Goal: Use online tool/utility: Utilize a website feature to perform a specific function

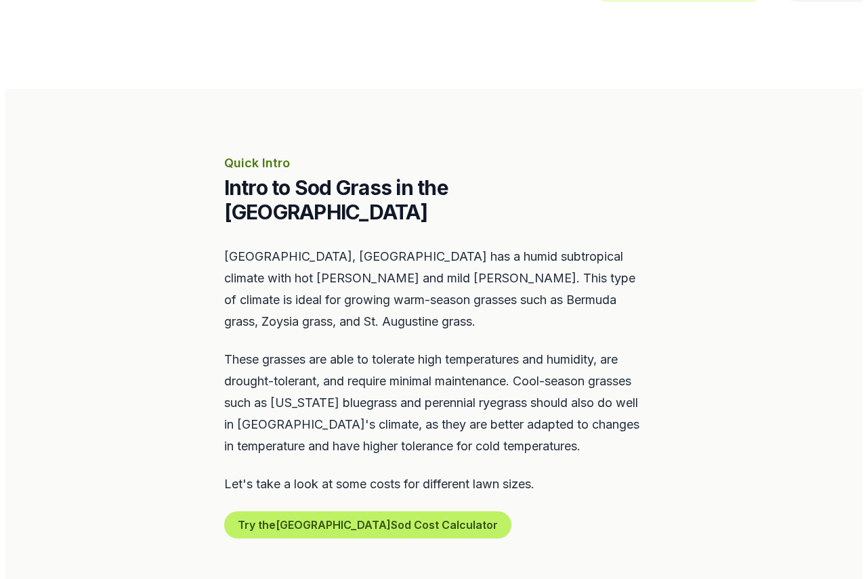
scroll to position [474, 0]
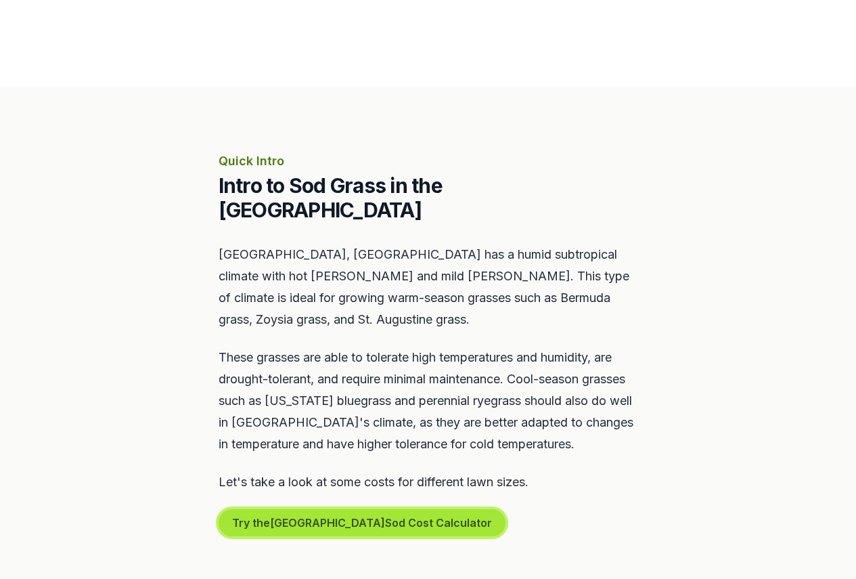
click at [393, 509] on button "Try the Nashville Sod Cost Calculator" at bounding box center [362, 522] width 287 height 27
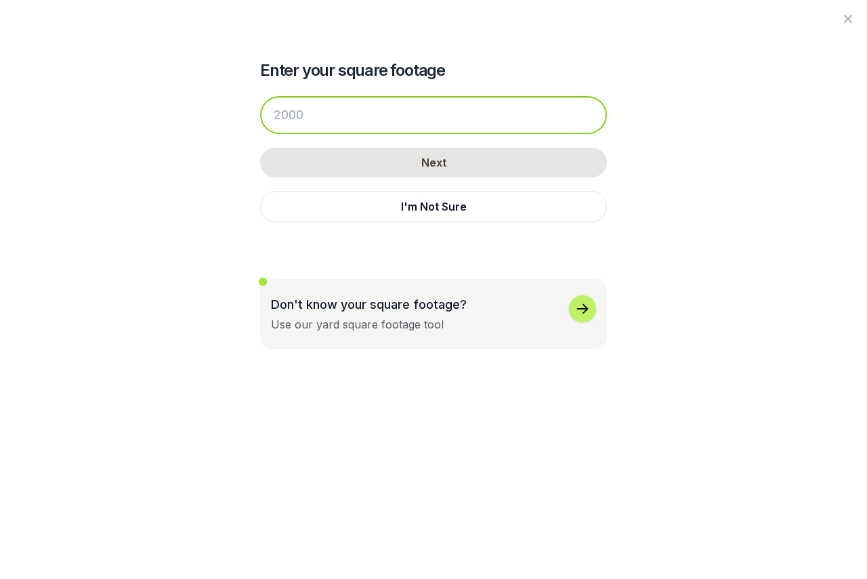
click at [388, 112] on input "number" at bounding box center [433, 115] width 347 height 38
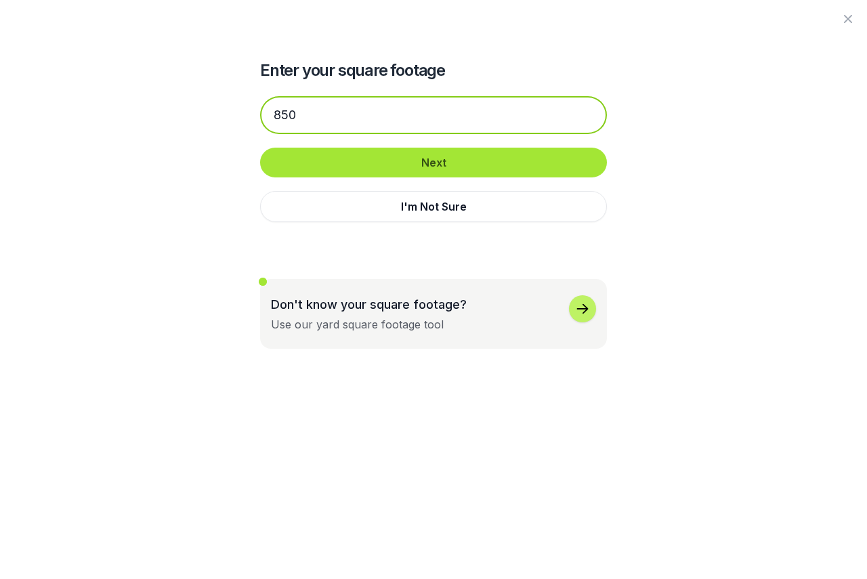
type input "850"
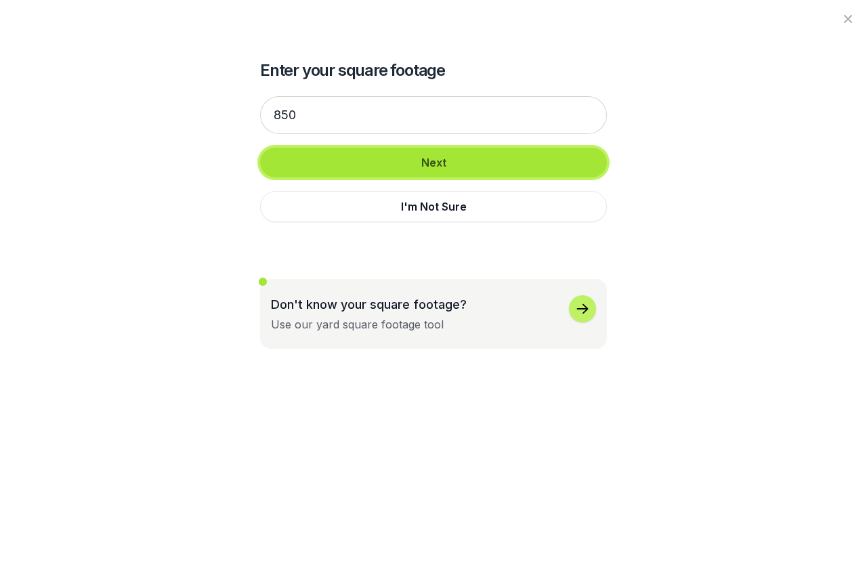
click at [449, 169] on button "Next" at bounding box center [433, 163] width 347 height 30
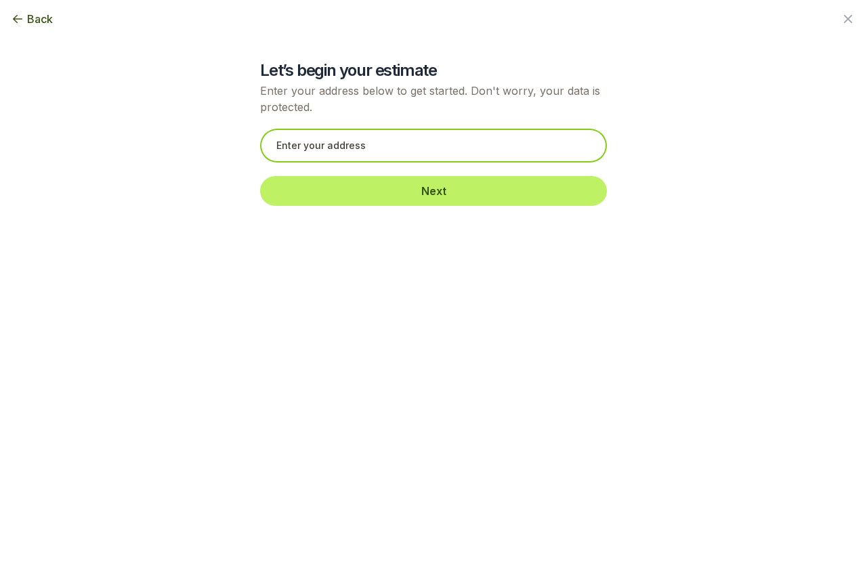
click at [431, 158] on input "text" at bounding box center [433, 146] width 347 height 34
type input "e"
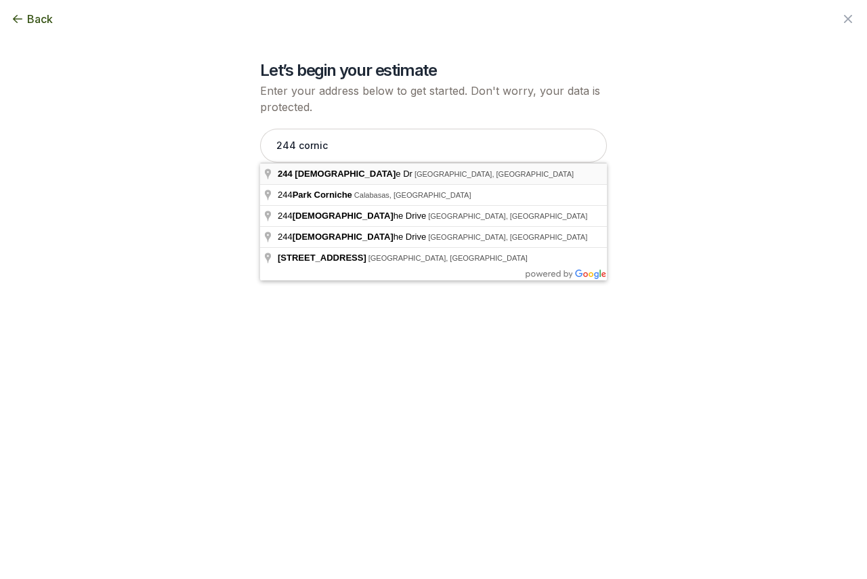
type input "[STREET_ADDRESS]"
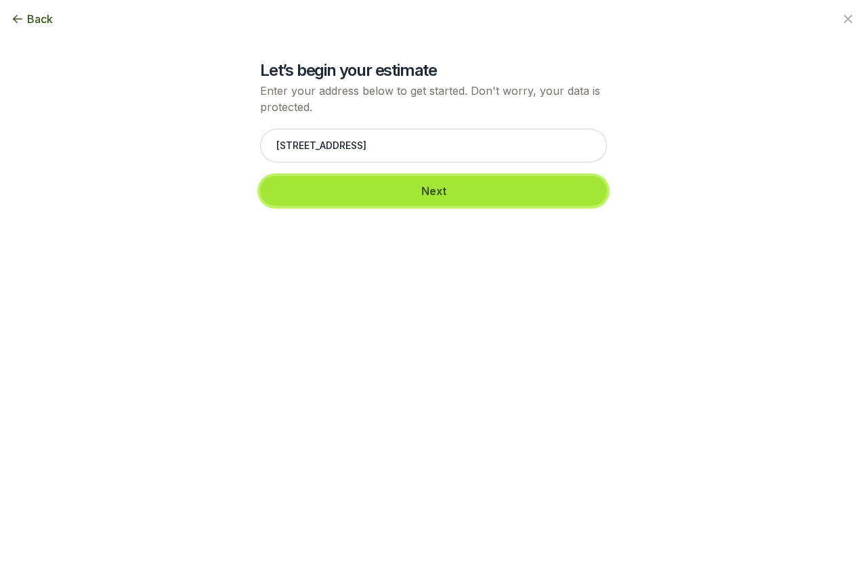
click at [410, 192] on button "Next" at bounding box center [433, 191] width 347 height 30
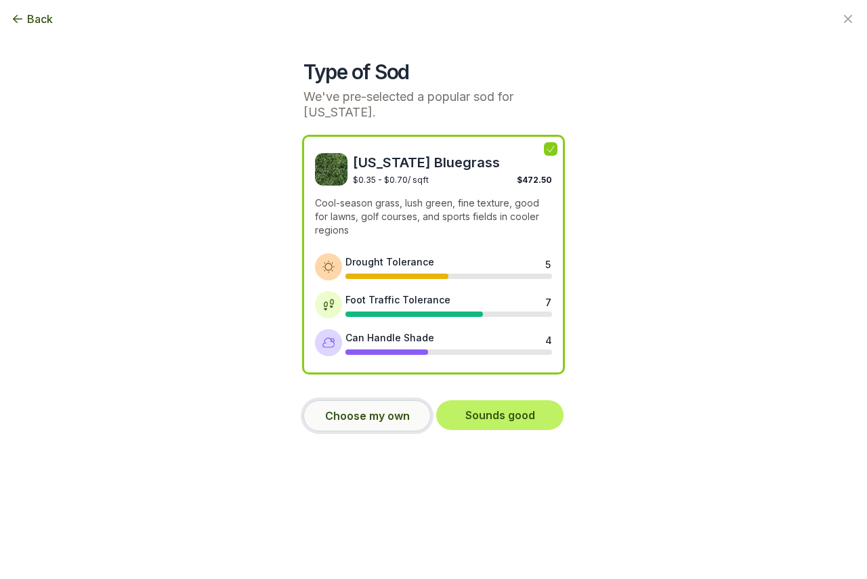
click at [393, 427] on button "Choose my own" at bounding box center [366, 415] width 127 height 31
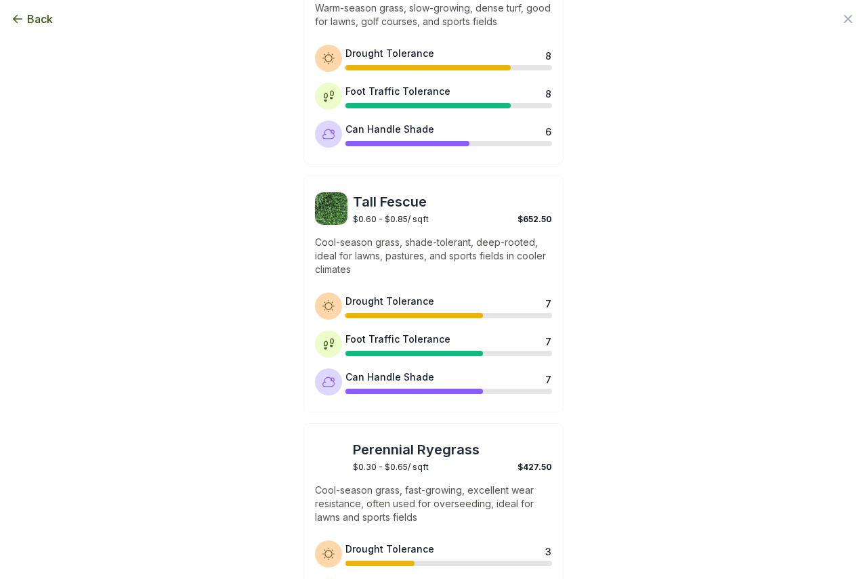
scroll to position [745, 0]
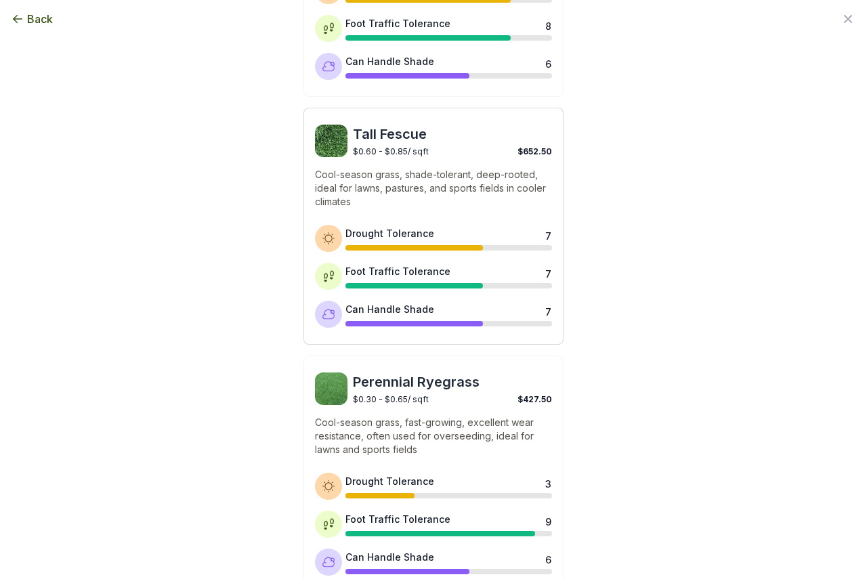
click at [492, 271] on div "Foot Traffic Tolerance 7" at bounding box center [448, 276] width 206 height 24
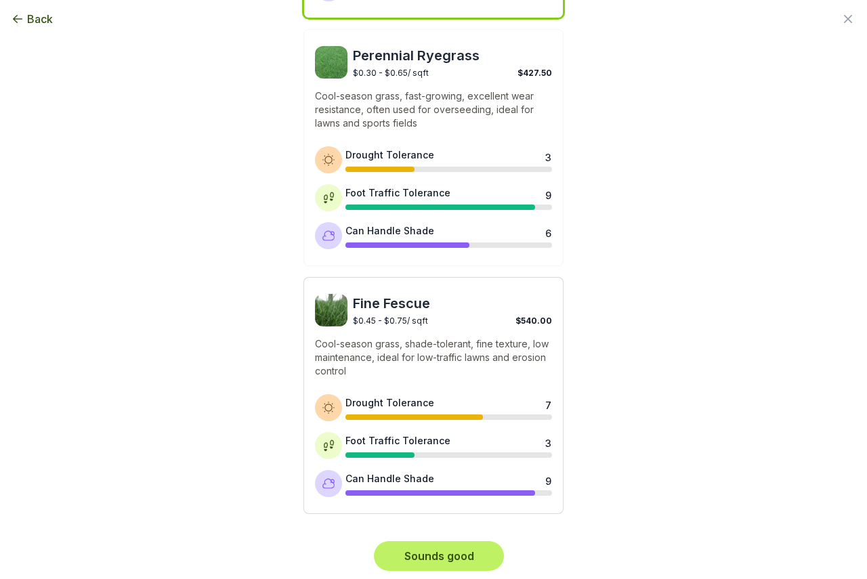
scroll to position [1074, 0]
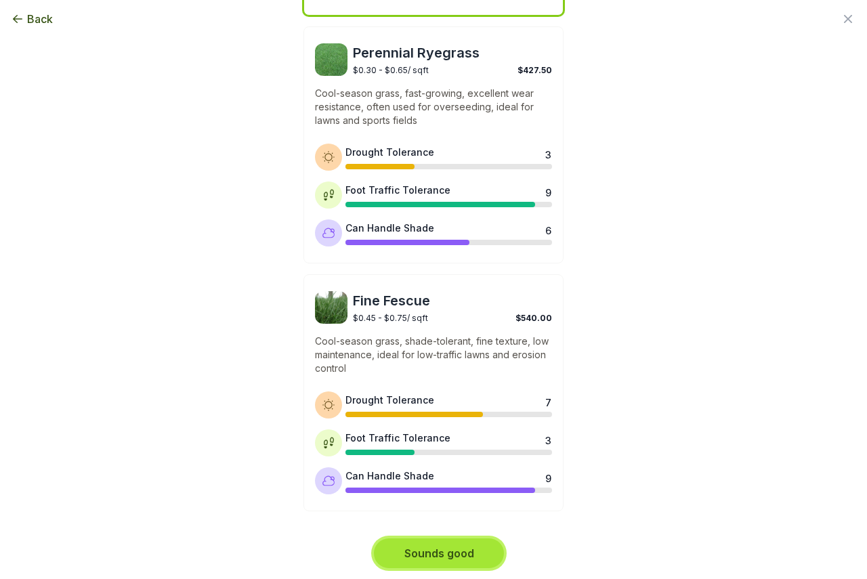
click at [467, 560] on button "Sounds good" at bounding box center [439, 553] width 130 height 30
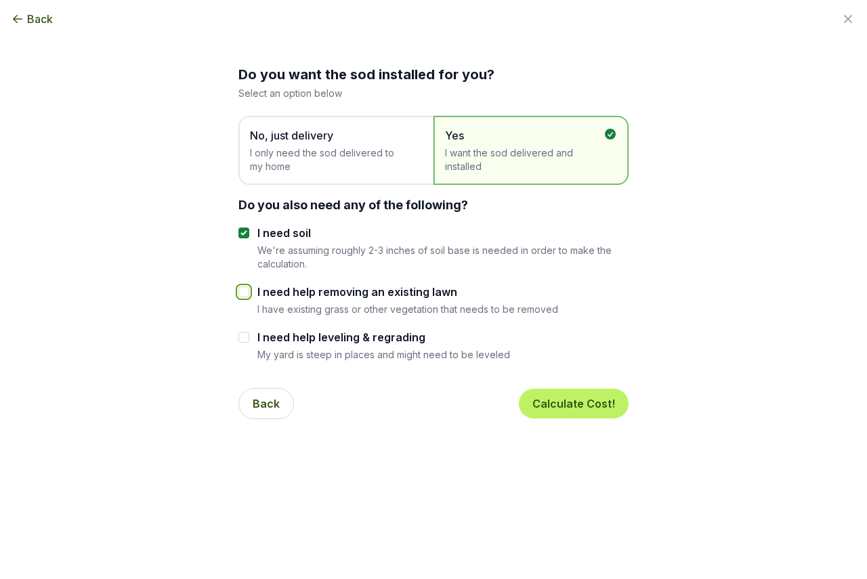
click at [242, 294] on input "I need help removing an existing lawn" at bounding box center [243, 291] width 11 height 11
checkbox input "true"
click at [238, 339] on input "I need help leveling & regrading" at bounding box center [243, 337] width 11 height 11
checkbox input "true"
click at [550, 398] on button "Calculate Cost!" at bounding box center [574, 404] width 110 height 30
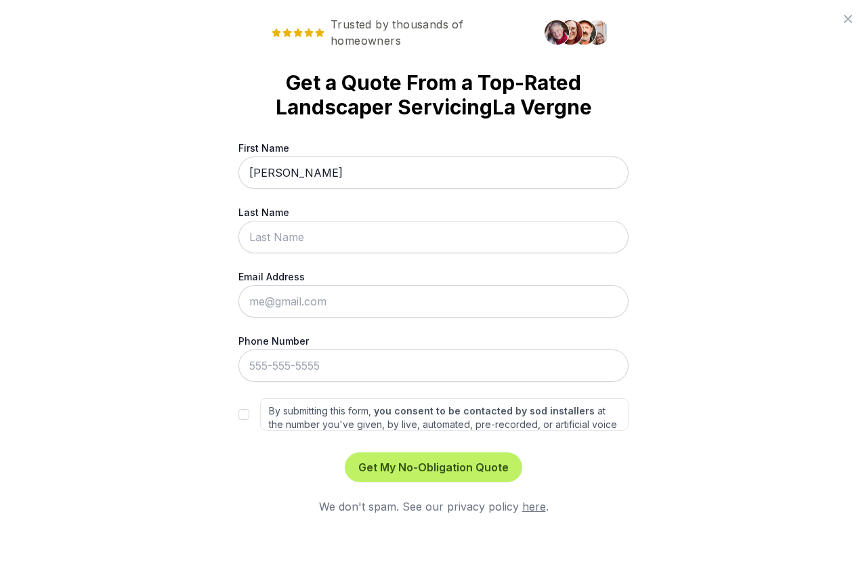
type input "[PERSON_NAME]"
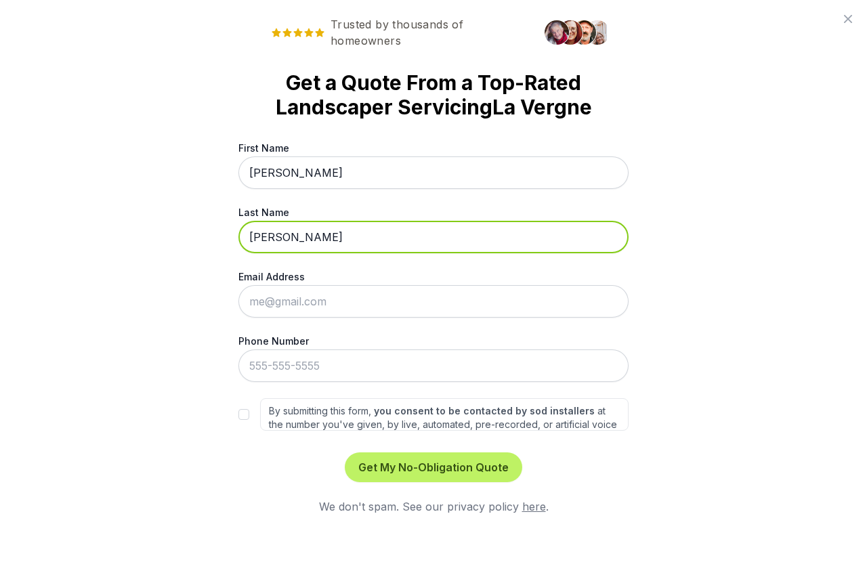
type input "[PERSON_NAME]"
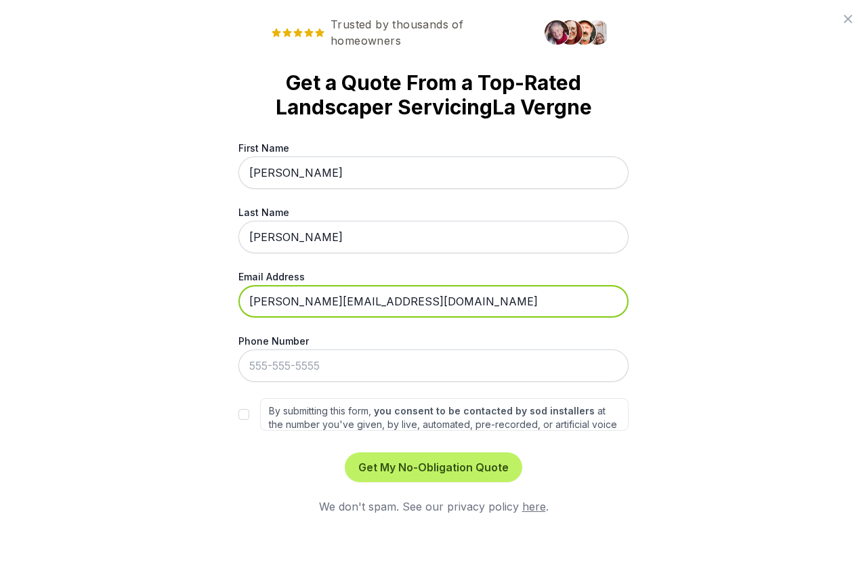
type input "[PERSON_NAME][EMAIL_ADDRESS][DOMAIN_NAME]"
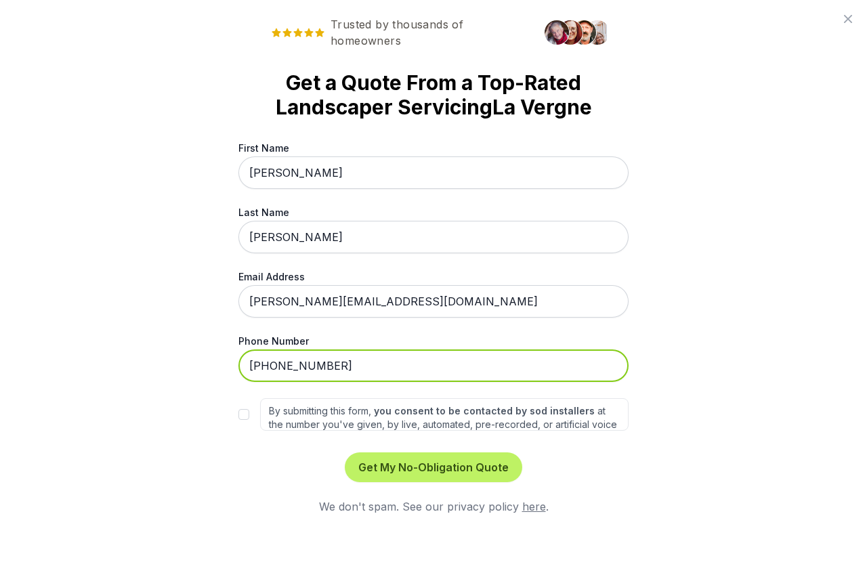
type input "[PHONE_NUMBER]"
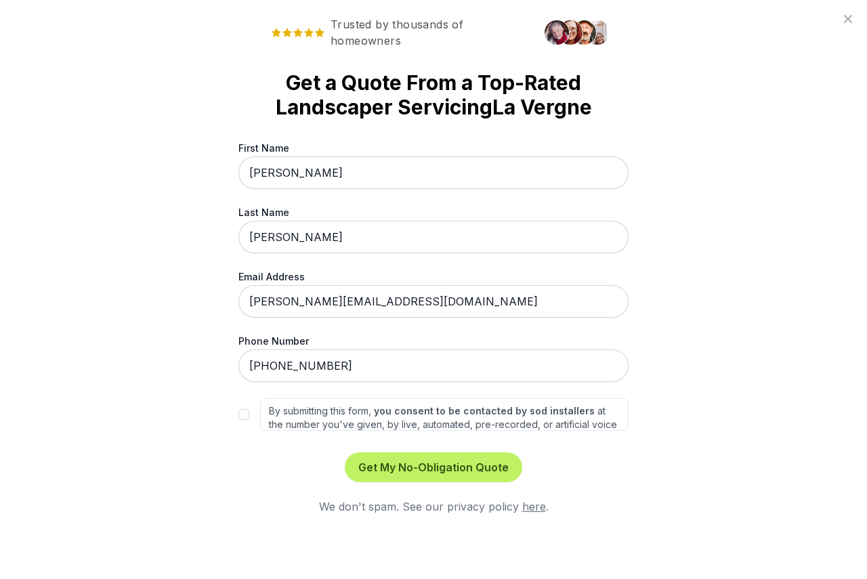
click at [244, 422] on div "By submitting this form, you consent to be contacted by sod installers at the n…" at bounding box center [433, 414] width 390 height 32
click at [243, 418] on input "By submitting this form, you consent to be contacted by sod installers at the n…" at bounding box center [243, 414] width 11 height 11
checkbox input "true"
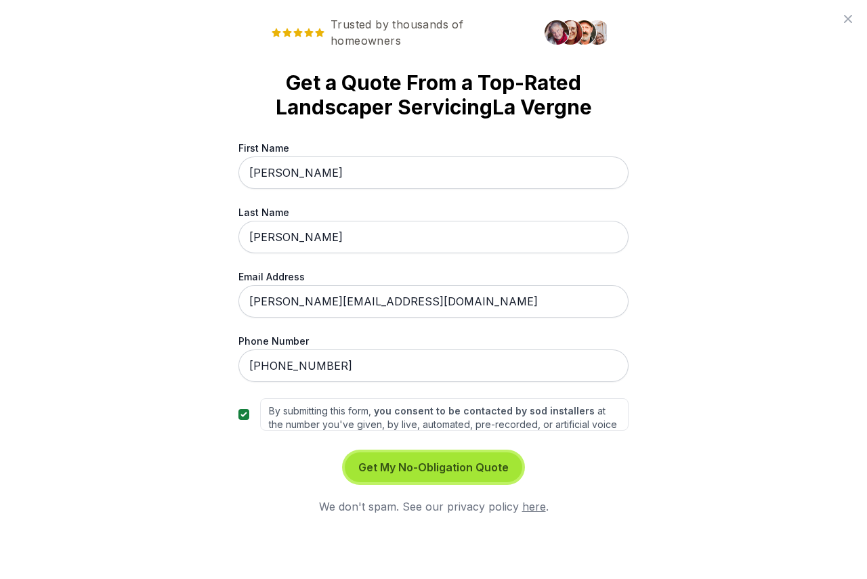
click at [437, 460] on button "Get My No-Obligation Quote" at bounding box center [433, 467] width 177 height 30
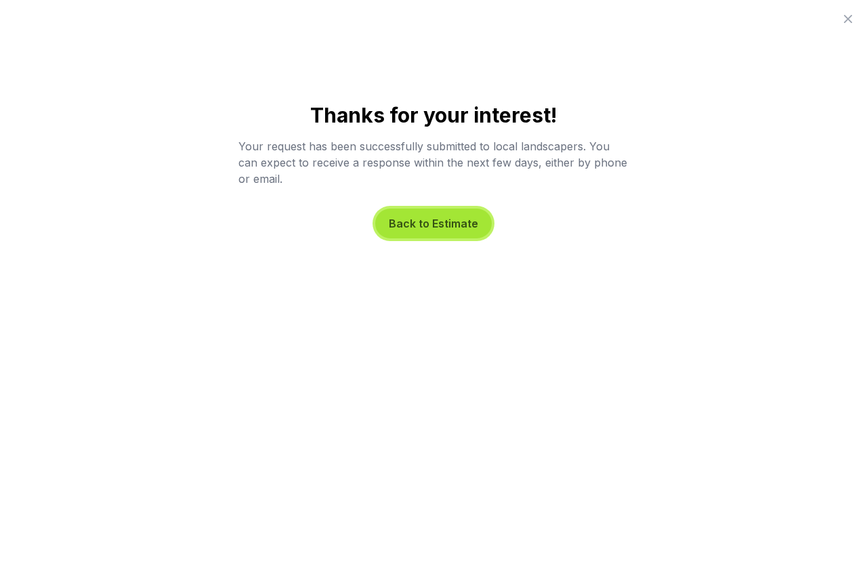
click at [418, 217] on button "Back to Estimate" at bounding box center [433, 224] width 116 height 30
